Goal: Book appointment/travel/reservation

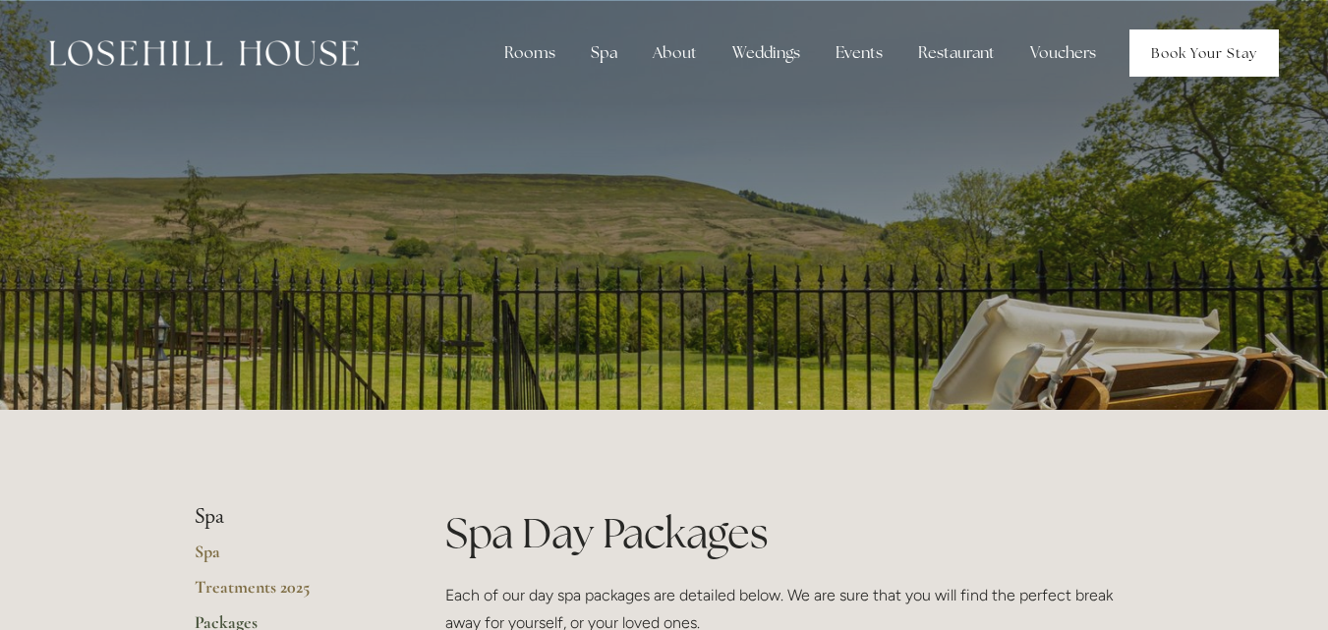
click at [1179, 54] on link "Book Your Stay" at bounding box center [1203, 52] width 149 height 47
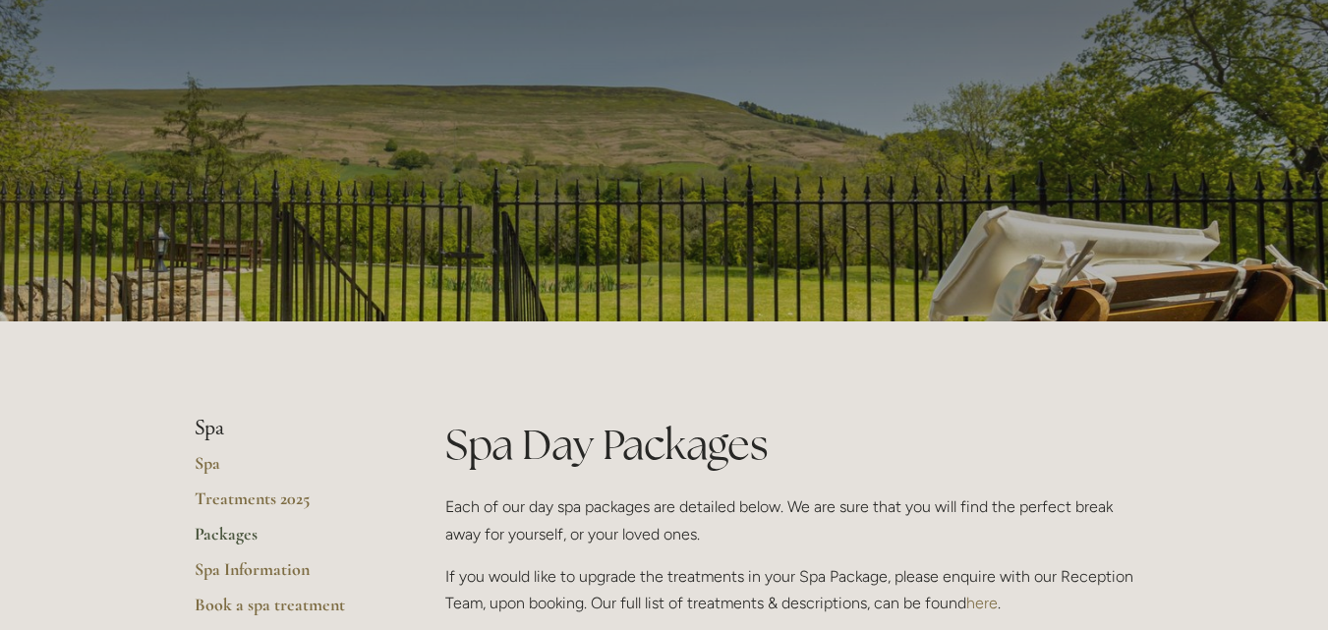
scroll to position [393, 0]
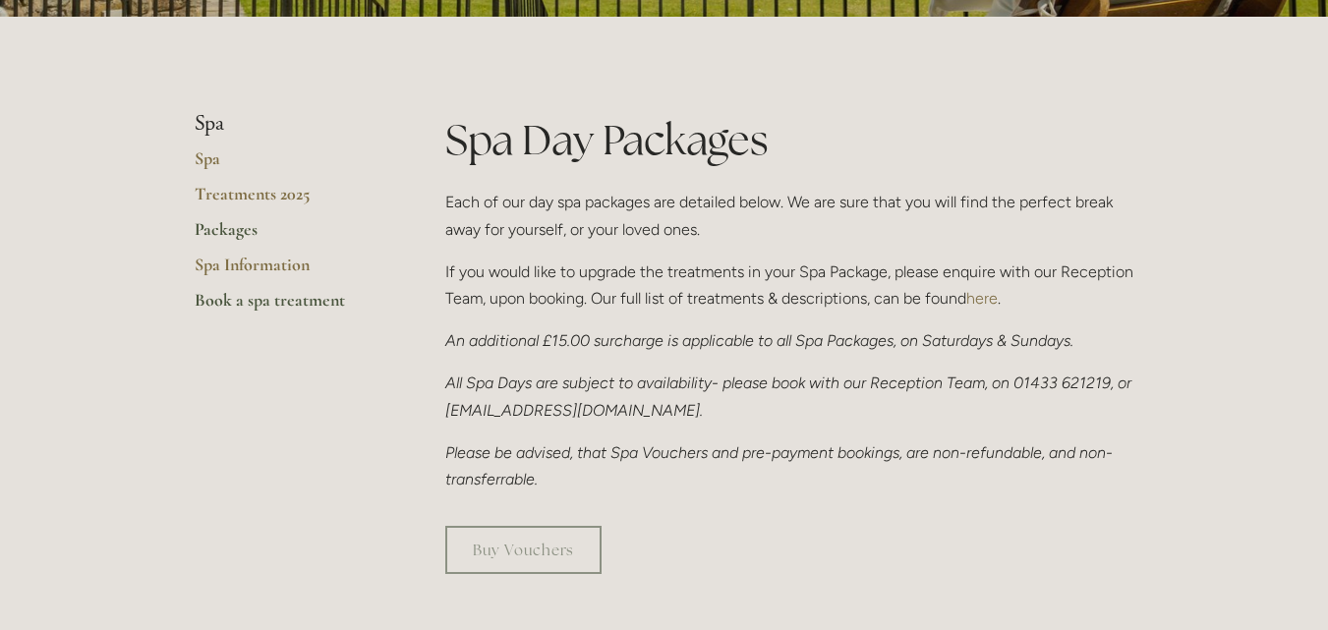
click at [286, 299] on link "Book a spa treatment" at bounding box center [289, 306] width 188 height 35
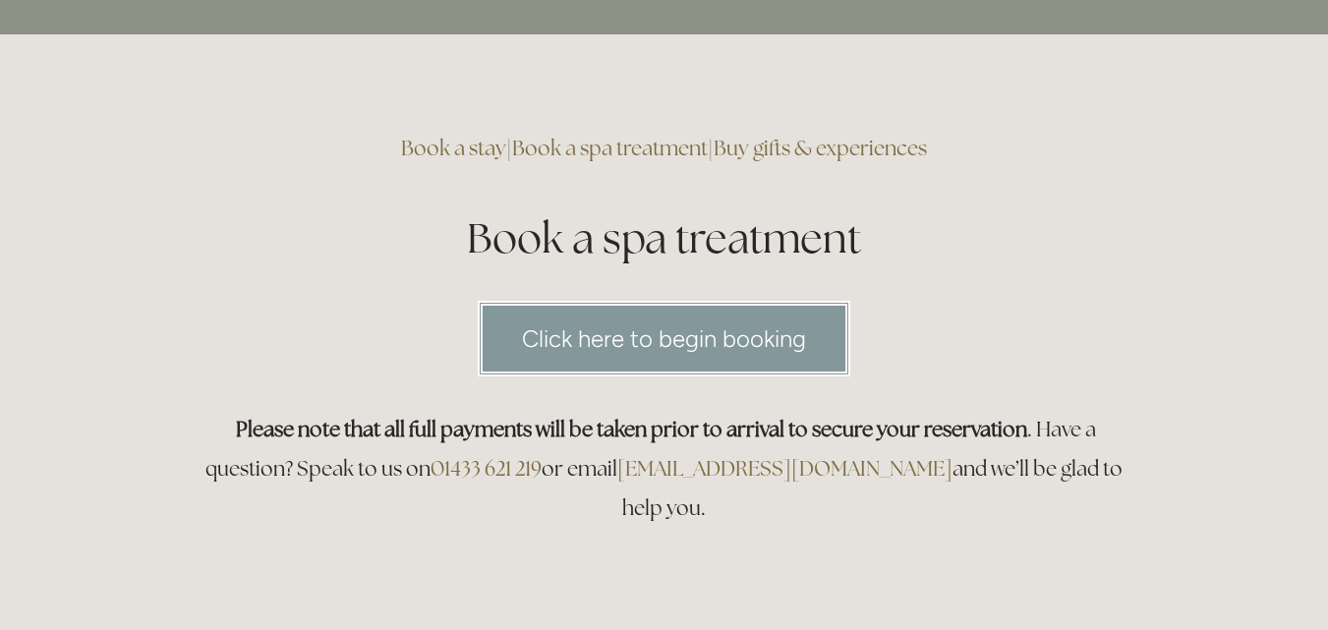
scroll to position [98, 0]
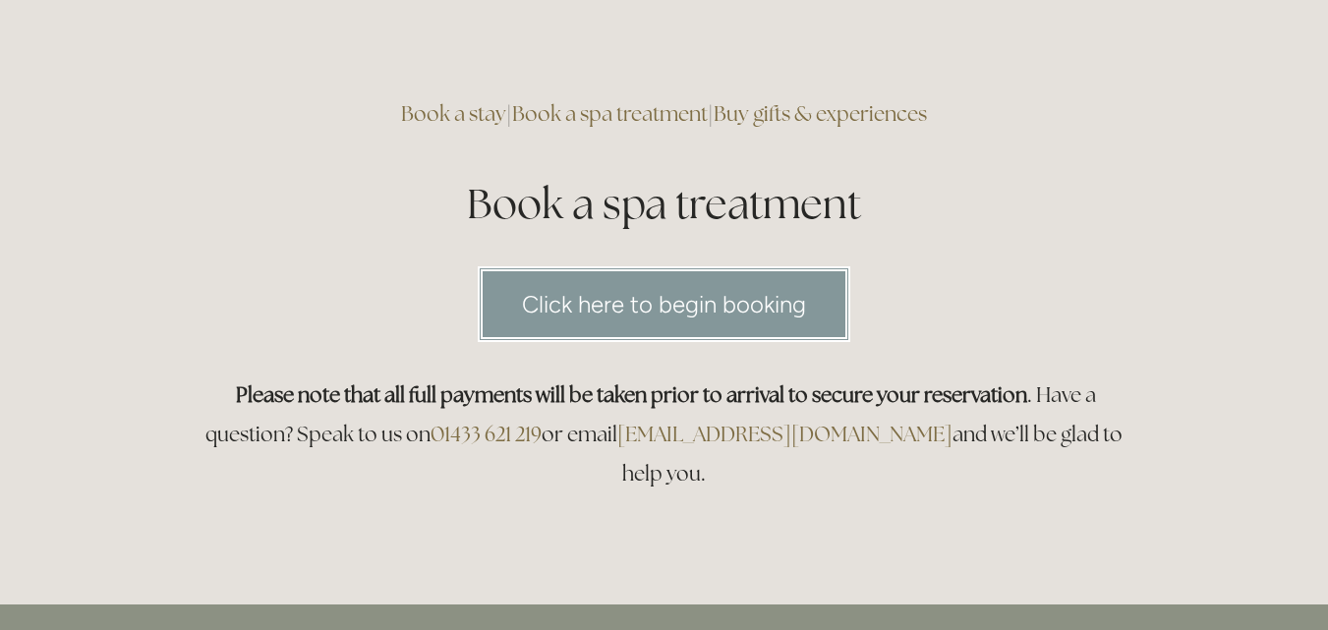
click at [544, 300] on link "Click here to begin booking" at bounding box center [664, 304] width 373 height 76
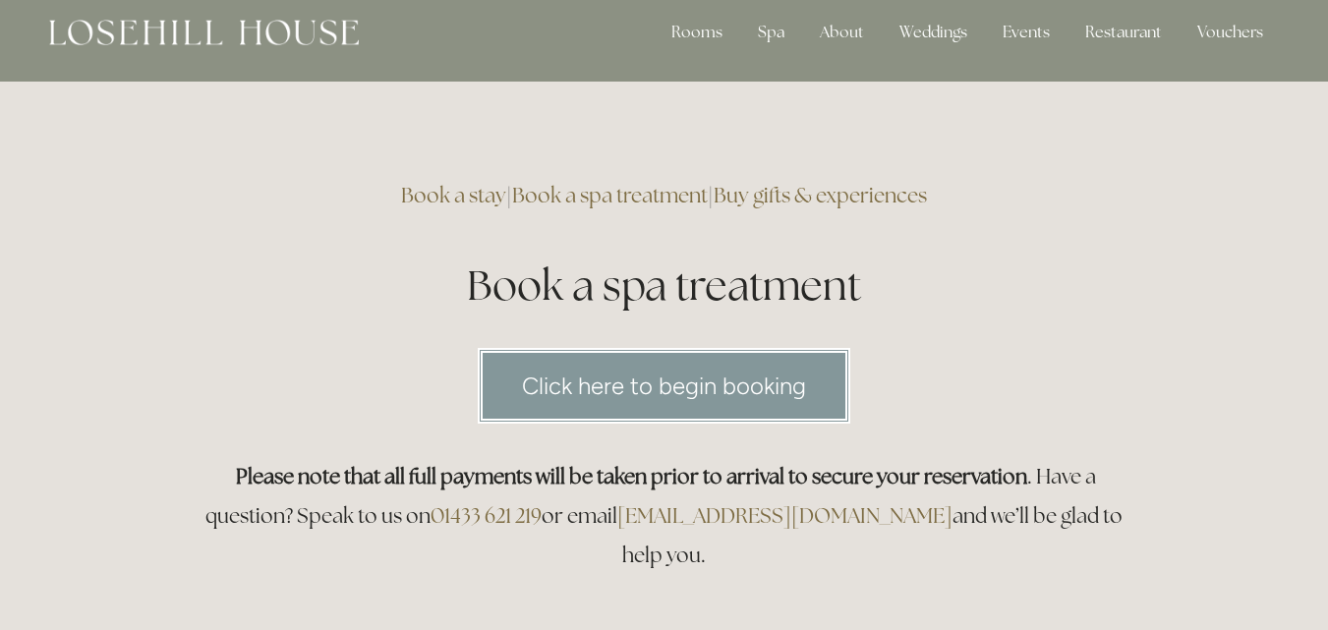
scroll to position [0, 0]
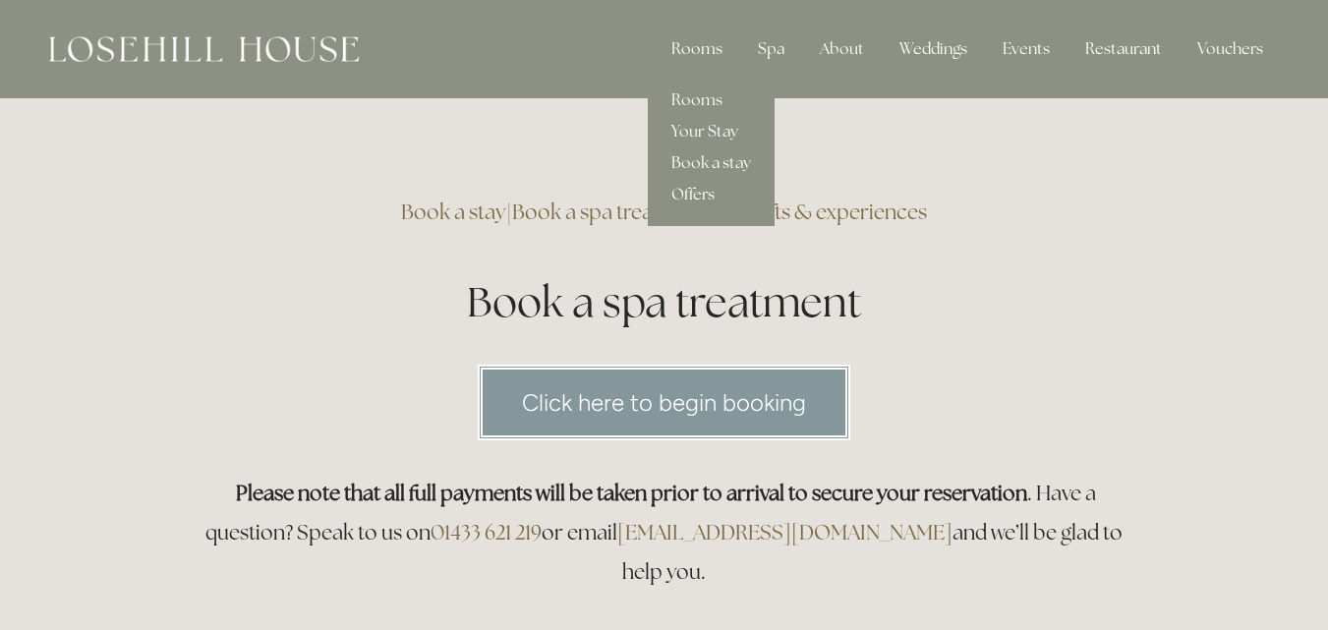
click at [721, 195] on link "Offers" at bounding box center [711, 194] width 127 height 31
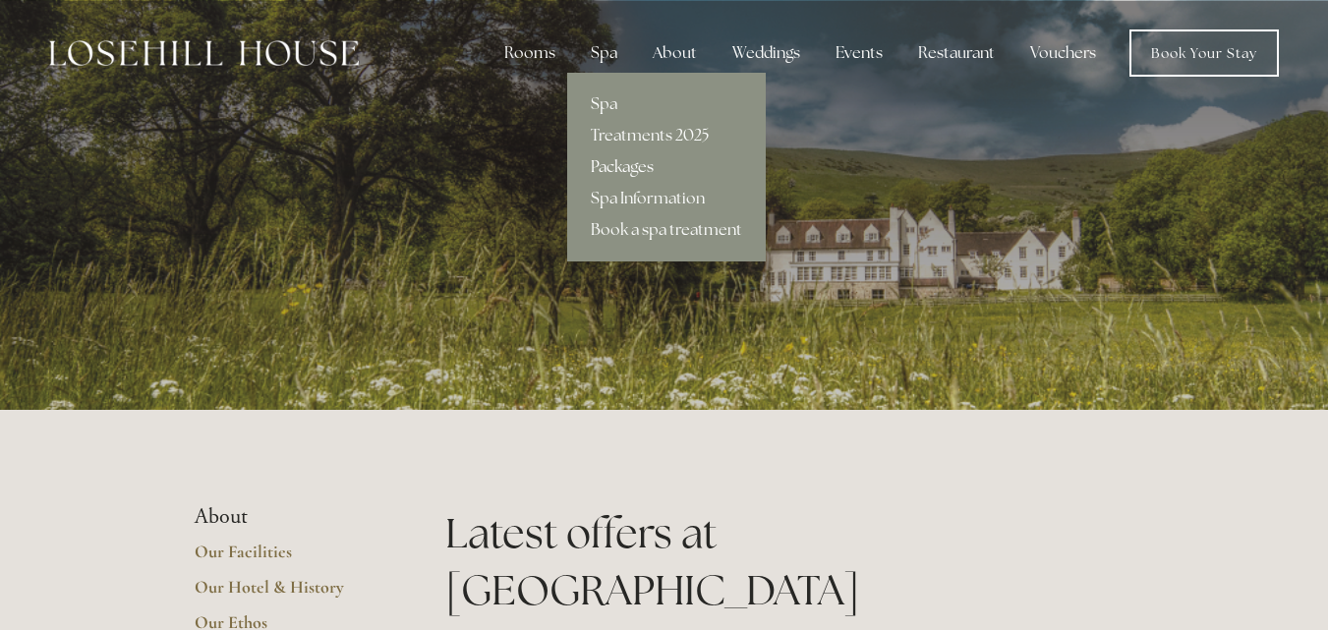
click at [630, 172] on link "Packages" at bounding box center [666, 166] width 199 height 31
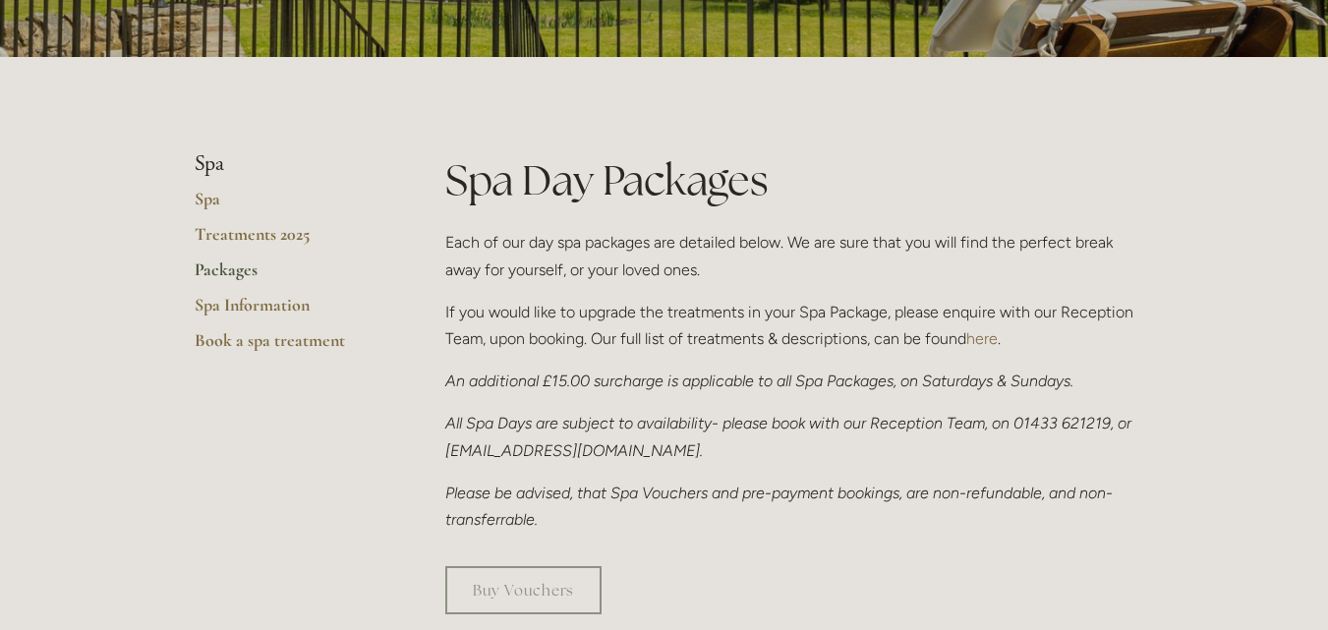
scroll to position [393, 0]
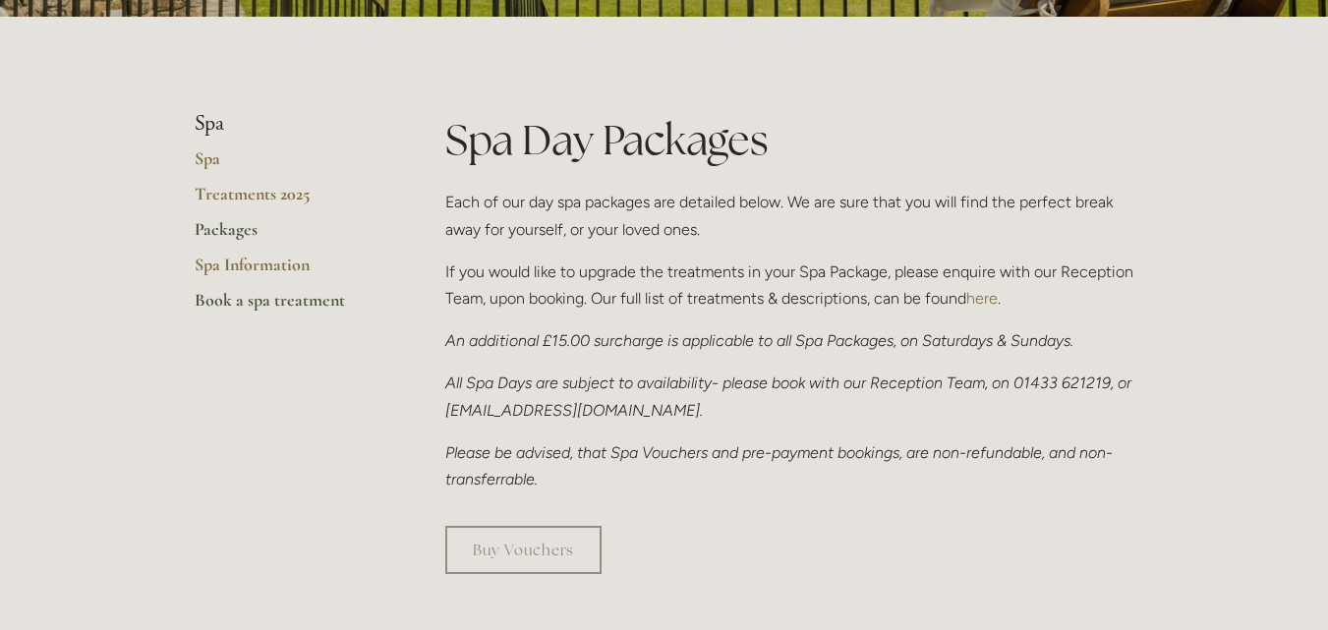
click at [327, 312] on link "Book a spa treatment" at bounding box center [289, 306] width 188 height 35
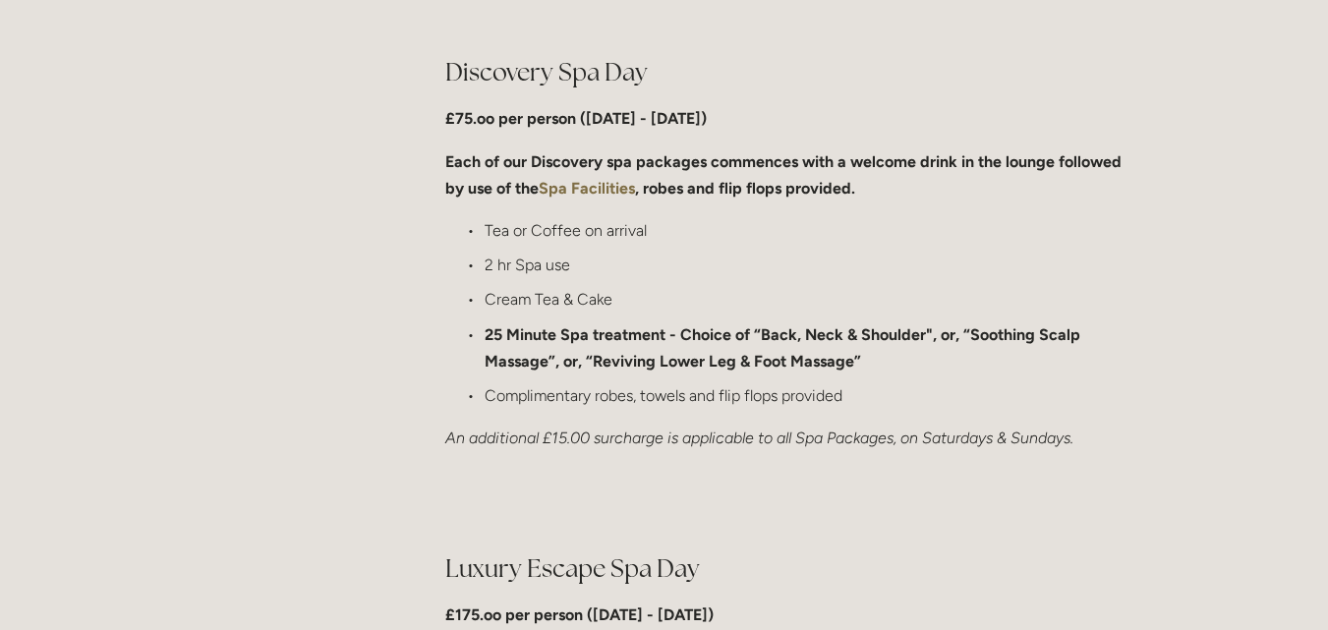
scroll to position [1573, 0]
